Goal: Task Accomplishment & Management: Complete application form

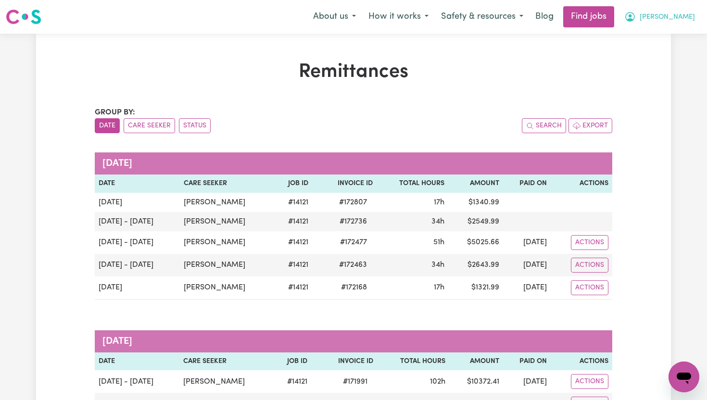
click at [636, 19] on icon "My Account" at bounding box center [631, 17] width 12 height 12
click at [673, 54] on link "My Dashboard" at bounding box center [663, 55] width 76 height 18
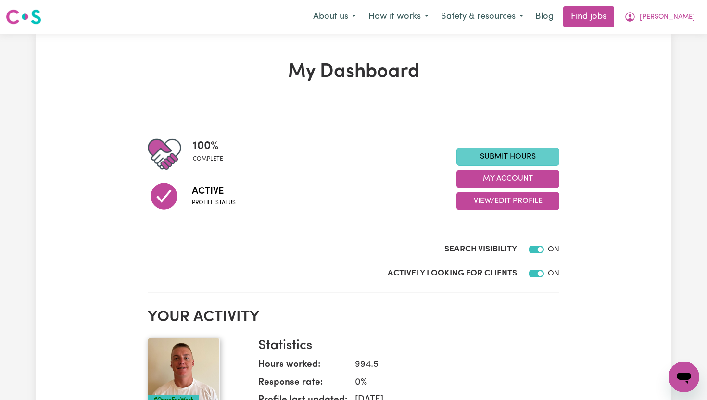
click at [498, 264] on div "Actively Looking for Clients ON" at bounding box center [354, 272] width 412 height 24
click at [536, 160] on link "Submit Hours" at bounding box center [508, 157] width 103 height 18
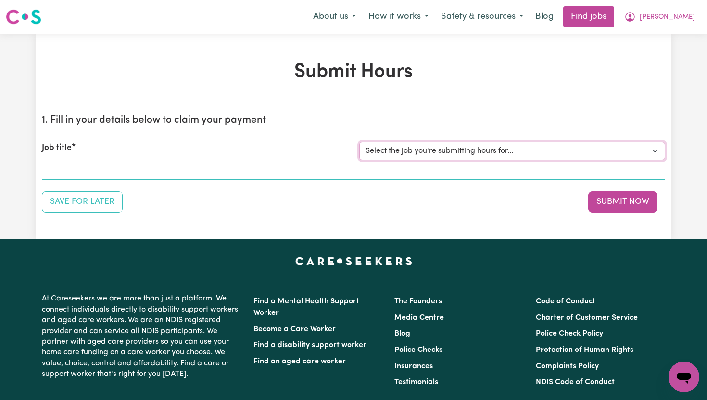
click at [521, 153] on select "Select the job you're submitting hours for... [[PERSON_NAME]] Support Worker To…" at bounding box center [512, 151] width 306 height 18
select select "14121"
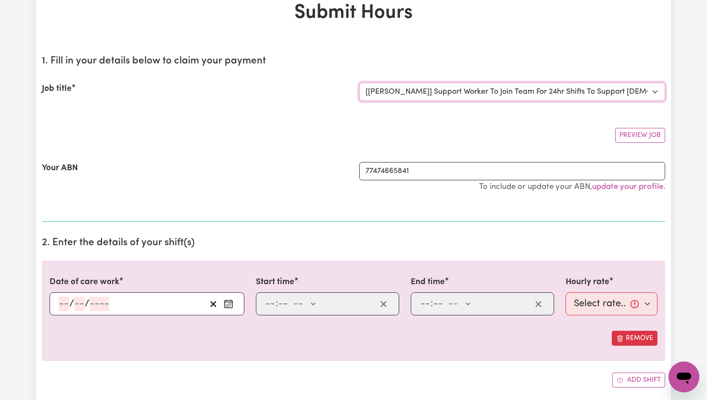
scroll to position [62, 0]
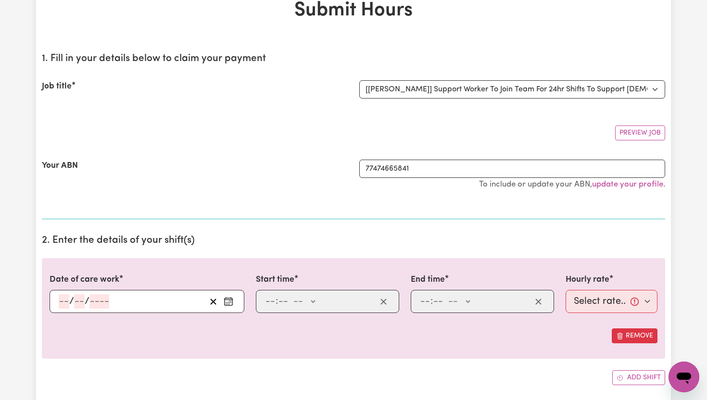
click at [231, 300] on icon "Enter the date of care work" at bounding box center [229, 302] width 10 height 10
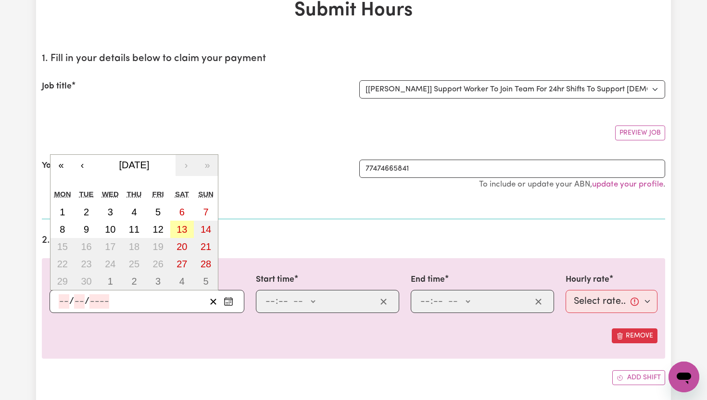
click at [182, 227] on abbr "13" at bounding box center [182, 229] width 11 height 11
type input "[DATE]"
type input "13"
type input "9"
type input "2025"
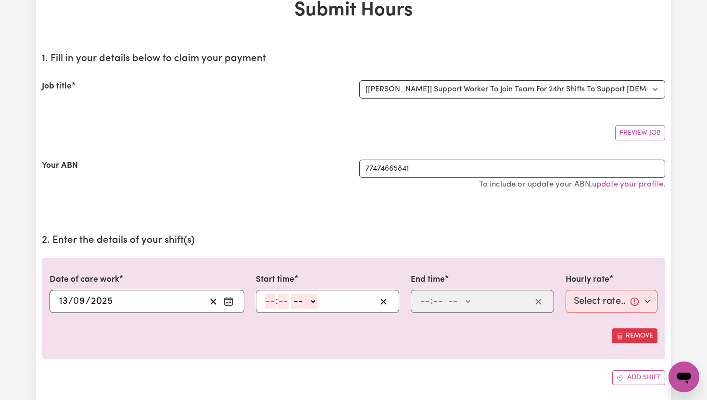
click at [272, 302] on input "number" at bounding box center [270, 301] width 11 height 14
type input "6"
type input "00"
click at [313, 306] on select "-- AM PM" at bounding box center [303, 301] width 26 height 14
select select "am"
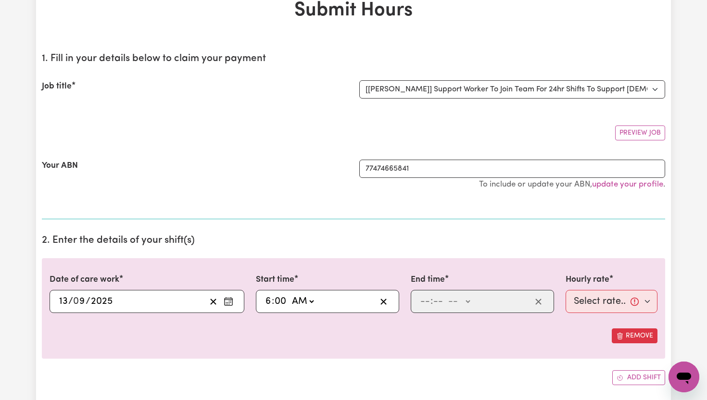
type input "06:00"
type input "0"
click at [428, 303] on input "number" at bounding box center [425, 301] width 11 height 14
type input "8"
type input "00"
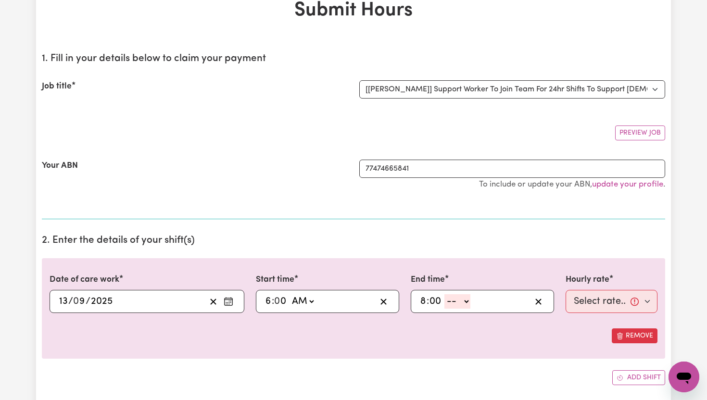
click at [467, 301] on select "-- AM PM" at bounding box center [458, 301] width 26 height 14
select select "pm"
type input "20:00"
type input "0"
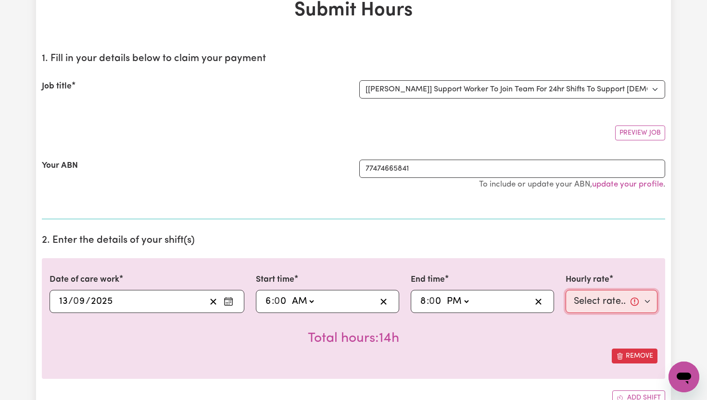
click at [650, 303] on select "Select rate... $65.21 (Weekday) $91.76 ([DATE]) $118.32 ([DATE]) $144.87 (Publi…" at bounding box center [612, 301] width 92 height 23
click at [652, 305] on select "Select rate... $65.21 (Weekday) $91.76 ([DATE]) $118.32 ([DATE]) $144.87 (Publi…" at bounding box center [612, 301] width 92 height 23
click at [648, 300] on select "Select rate... $65.21 (Weekday) $91.76 ([DATE]) $118.32 ([DATE]) $144.87 (Publi…" at bounding box center [612, 301] width 92 height 23
click at [644, 358] on button "Remove" at bounding box center [635, 356] width 46 height 15
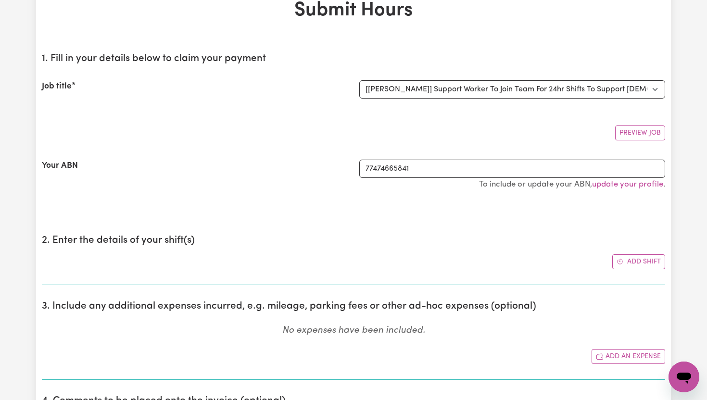
scroll to position [0, 0]
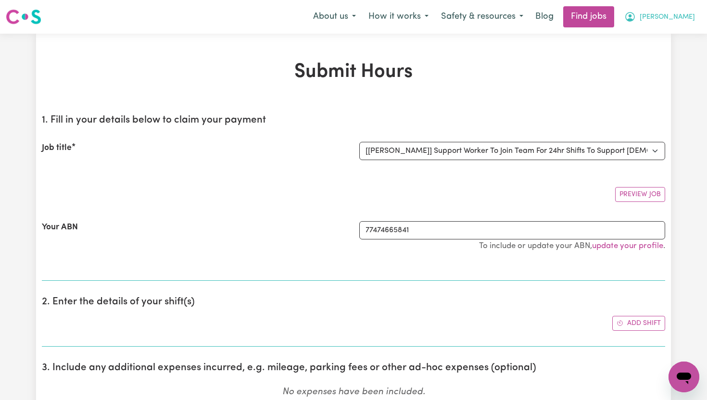
click at [689, 20] on span "[PERSON_NAME]" at bounding box center [667, 17] width 55 height 11
click at [667, 54] on link "My Dashboard" at bounding box center [663, 55] width 76 height 18
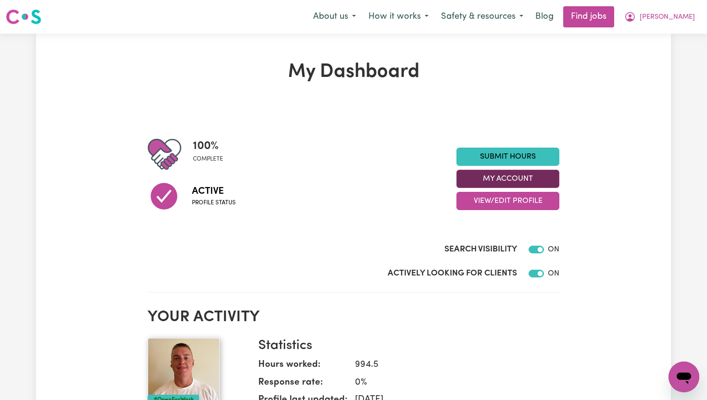
click at [551, 183] on button "My Account" at bounding box center [508, 179] width 103 height 18
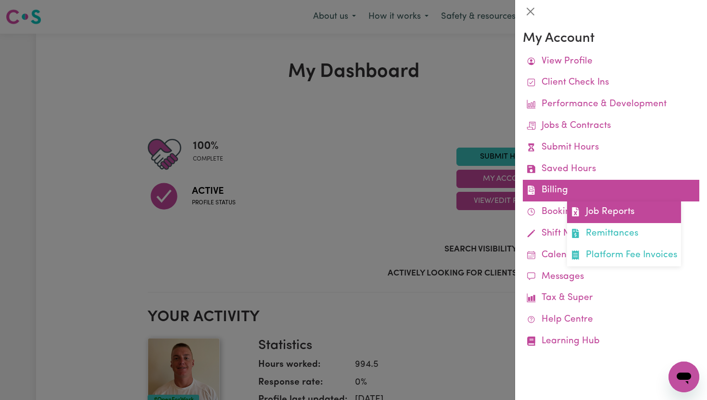
click at [592, 209] on link "Job Reports" at bounding box center [624, 213] width 114 height 22
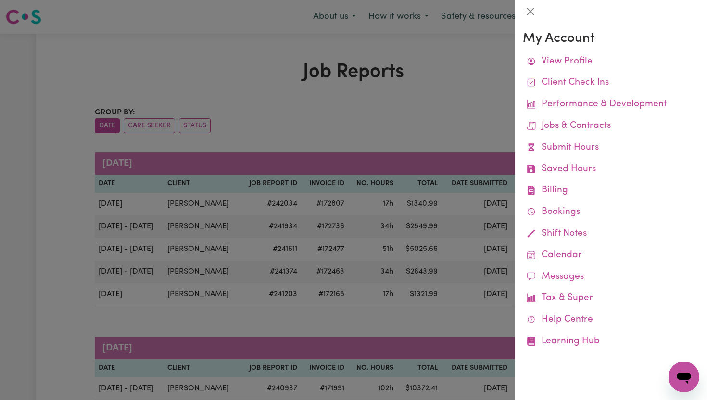
click at [474, 115] on div at bounding box center [353, 200] width 707 height 400
